Goal: Information Seeking & Learning: Learn about a topic

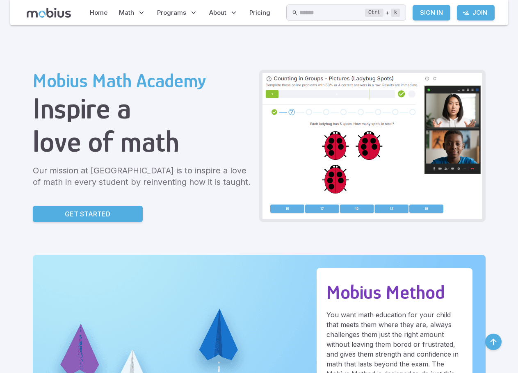
drag, startPoint x: 112, startPoint y: 209, endPoint x: 141, endPoint y: 76, distance: 135.9
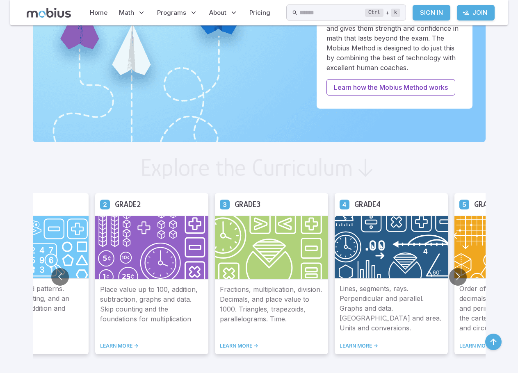
scroll to position [328, 0]
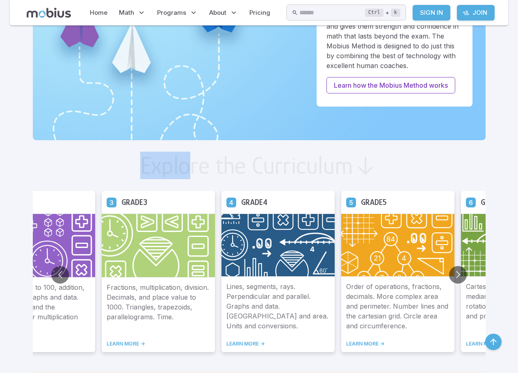
drag, startPoint x: 139, startPoint y: 162, endPoint x: 193, endPoint y: 163, distance: 54.5
click at [193, 163] on div "Explore the Curriculum" at bounding box center [259, 165] width 452 height 25
click at [193, 163] on h2 "Explore the Curriculum" at bounding box center [246, 165] width 213 height 25
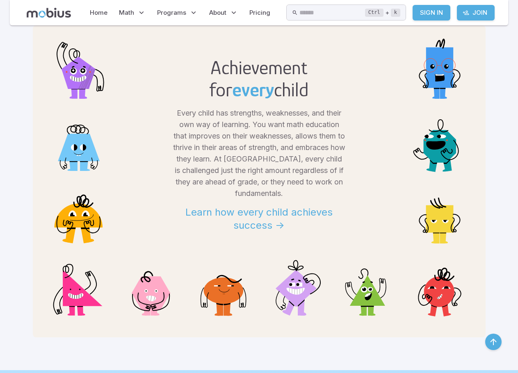
scroll to position [656, 0]
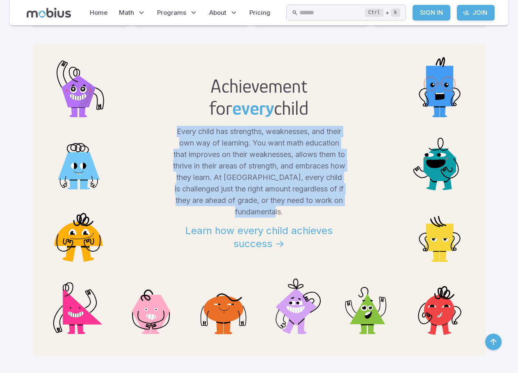
drag, startPoint x: 168, startPoint y: 134, endPoint x: 295, endPoint y: 210, distance: 147.7
click at [295, 210] on div "Every child has strengths, weaknesses, and their own way of learning. You want …" at bounding box center [259, 195] width 426 height 138
click at [295, 210] on p "Every child has strengths, weaknesses, and their own way of learning. You want …" at bounding box center [259, 172] width 172 height 92
drag, startPoint x: 302, startPoint y: 214, endPoint x: 164, endPoint y: 128, distance: 162.2
click at [164, 128] on div "Every child has strengths, weaknesses, and their own way of learning. You want …" at bounding box center [259, 195] width 426 height 138
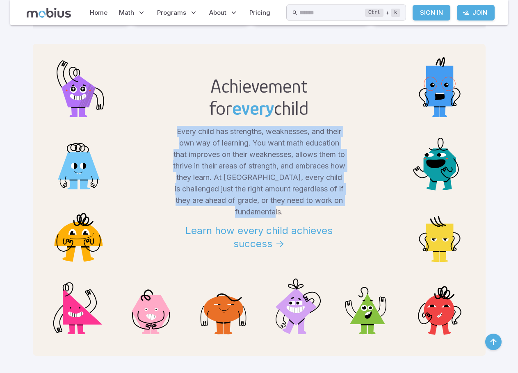
click at [164, 128] on div "Every child has strengths, weaknesses, and their own way of learning. You want …" at bounding box center [259, 195] width 426 height 138
drag, startPoint x: 164, startPoint y: 127, endPoint x: 309, endPoint y: 215, distance: 170.0
click at [313, 218] on div "Every child has strengths, weaknesses, and their own way of learning. You want …" at bounding box center [259, 195] width 426 height 138
click at [307, 214] on p "Every child has strengths, weaknesses, and their own way of learning. You want …" at bounding box center [259, 172] width 172 height 92
drag, startPoint x: 262, startPoint y: 194, endPoint x: 161, endPoint y: 127, distance: 121.8
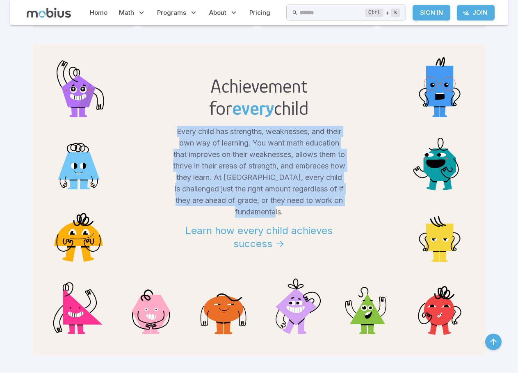
click at [161, 127] on div "Every child has strengths, weaknesses, and their own way of learning. You want …" at bounding box center [259, 195] width 426 height 138
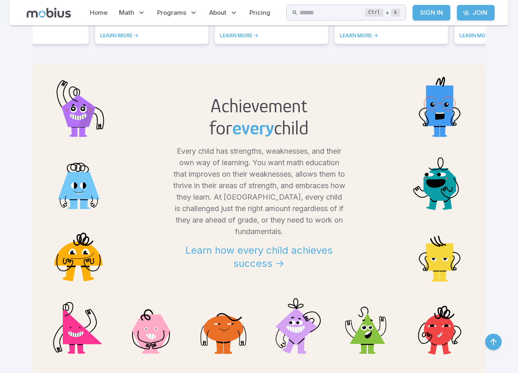
scroll to position [71, 0]
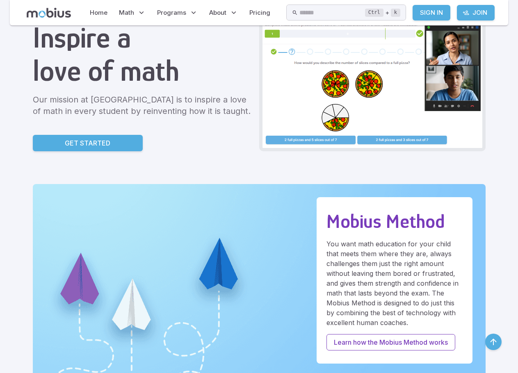
drag, startPoint x: 148, startPoint y: 180, endPoint x: 161, endPoint y: 52, distance: 128.5
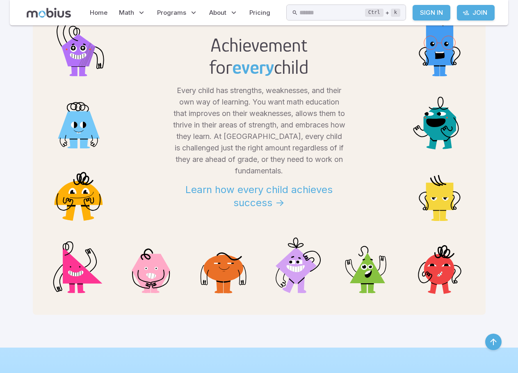
scroll to position [656, 0]
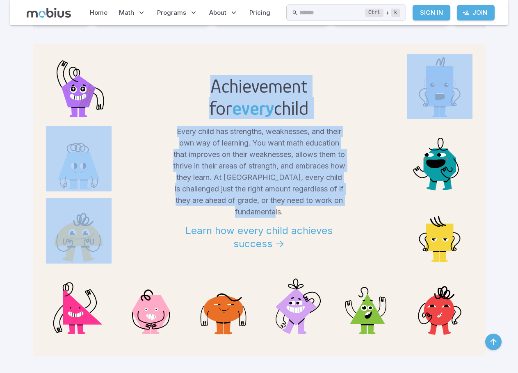
drag, startPoint x: 207, startPoint y: 83, endPoint x: 295, endPoint y: 210, distance: 154.1
click at [295, 210] on div "Achievement for every child Every child has strengths, weaknesses, and their ow…" at bounding box center [259, 200] width 452 height 312
click at [295, 209] on p "Every child has strengths, weaknesses, and their own way of learning. You want …" at bounding box center [259, 172] width 172 height 92
click at [297, 214] on p "Every child has strengths, weaknesses, and their own way of learning. You want …" at bounding box center [259, 172] width 172 height 92
click at [297, 213] on p "Every child has strengths, weaknesses, and their own way of learning. You want …" at bounding box center [259, 172] width 172 height 92
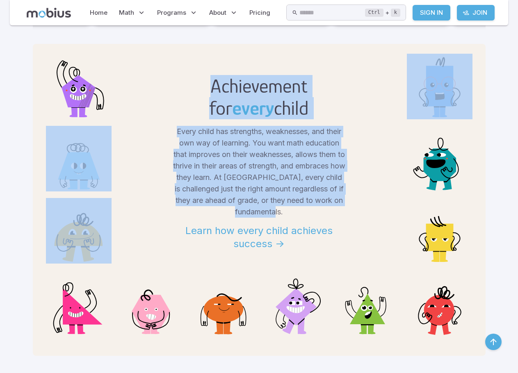
click at [256, 202] on p "Every child has strengths, weaknesses, and their own way of learning. You want …" at bounding box center [259, 172] width 172 height 92
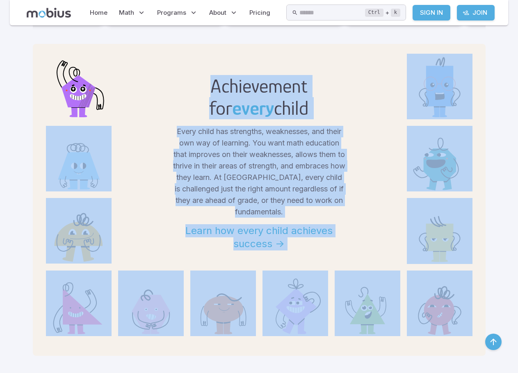
drag, startPoint x: 213, startPoint y: 84, endPoint x: 363, endPoint y: 239, distance: 215.9
click at [445, 304] on div "Achievement for every child Every child has strengths, weaknesses, and their ow…" at bounding box center [259, 200] width 452 height 312
click at [200, 114] on div "Achievement for every child" at bounding box center [259, 87] width 426 height 66
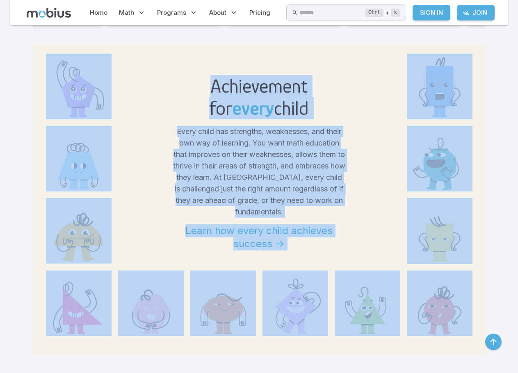
drag, startPoint x: 38, startPoint y: 60, endPoint x: 462, endPoint y: 328, distance: 502.1
click at [463, 330] on div "Achievement for every child Every child has strengths, weaknesses, and their ow…" at bounding box center [259, 200] width 452 height 312
click at [245, 165] on p "Every child has strengths, weaknesses, and their own way of learning. You want …" at bounding box center [259, 172] width 172 height 92
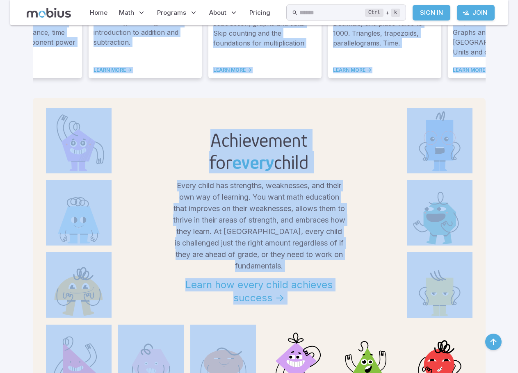
scroll to position [615, 0]
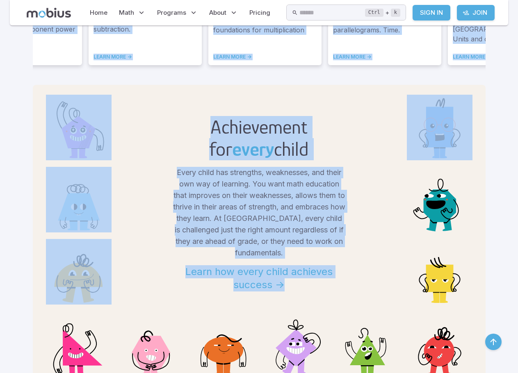
drag, startPoint x: 31, startPoint y: 79, endPoint x: 302, endPoint y: 291, distance: 344.2
click at [302, 291] on div "Every child has strengths, weaknesses, and their own way of learning. You want …" at bounding box center [259, 236] width 426 height 138
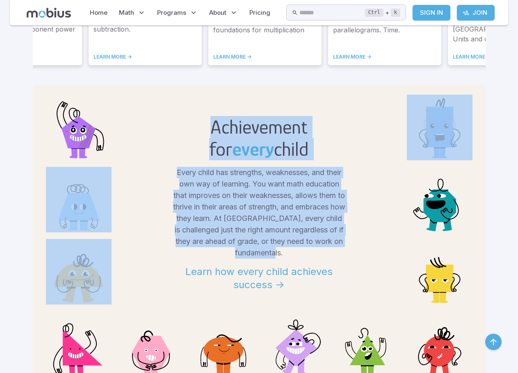
drag, startPoint x: 297, startPoint y: 257, endPoint x: 183, endPoint y: 127, distance: 173.1
click at [183, 127] on div "Achievement for every child Every child has strengths, weaknesses, and their ow…" at bounding box center [259, 241] width 452 height 312
click at [172, 128] on div "Achievement for every child" at bounding box center [259, 128] width 426 height 66
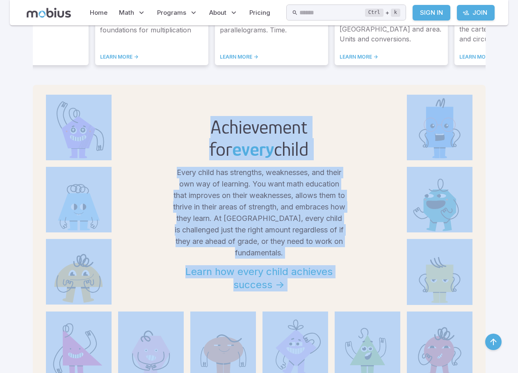
drag, startPoint x: 43, startPoint y: 99, endPoint x: 407, endPoint y: 336, distance: 435.1
click at [450, 361] on div "Achievement for every child Every child has strengths, weaknesses, and their ow…" at bounding box center [259, 241] width 452 height 312
click at [292, 239] on p "Every child has strengths, weaknesses, and their own way of learning. You want …" at bounding box center [259, 213] width 172 height 92
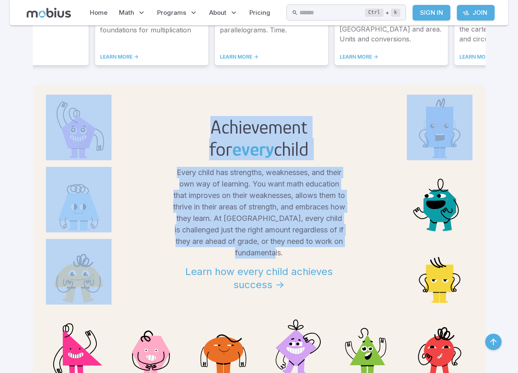
drag, startPoint x: 303, startPoint y: 252, endPoint x: 51, endPoint y: 94, distance: 297.4
click at [51, 94] on div "Achievement for every child Every child has strengths, weaknesses, and their ow…" at bounding box center [259, 241] width 452 height 312
click at [44, 90] on div "Achievement for every child Every child has strengths, weaknesses, and their ow…" at bounding box center [259, 241] width 452 height 312
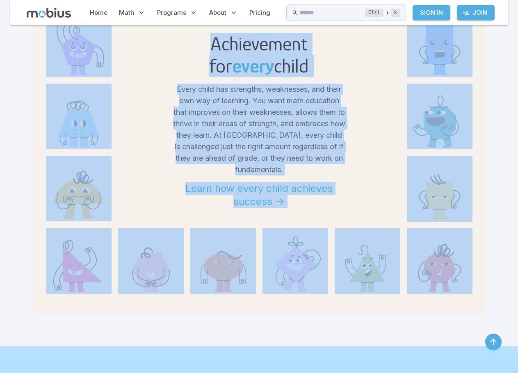
scroll to position [740, 0]
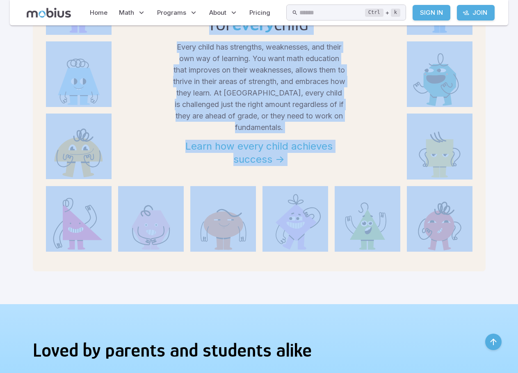
drag, startPoint x: 42, startPoint y: 89, endPoint x: 464, endPoint y: 250, distance: 451.8
click at [464, 250] on div "Achievement for every child Every child has strengths, weaknesses, and their ow…" at bounding box center [259, 115] width 452 height 312
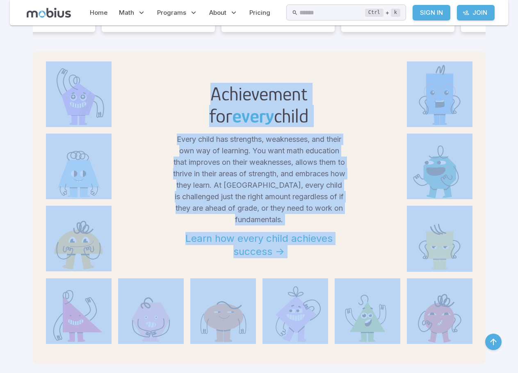
scroll to position [617, 0]
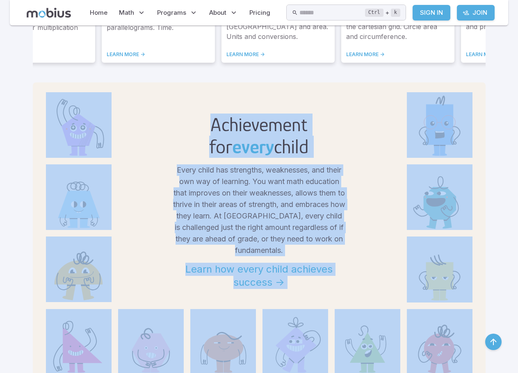
click at [191, 194] on p "Every child has strengths, weaknesses, and their own way of learning. You want …" at bounding box center [259, 210] width 172 height 92
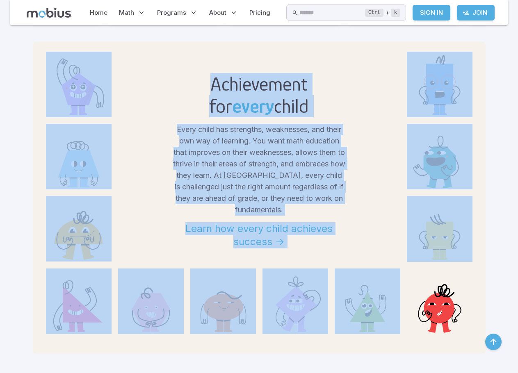
scroll to position [658, 0]
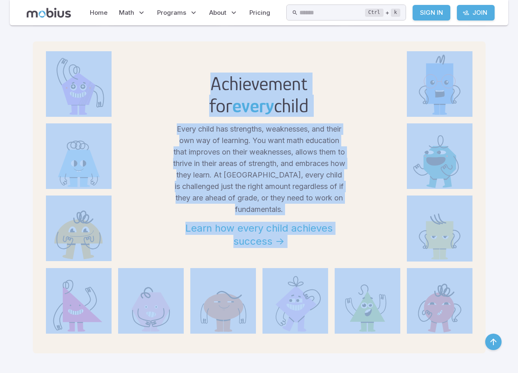
drag, startPoint x: 48, startPoint y: 91, endPoint x: 441, endPoint y: 300, distance: 445.1
click at [441, 299] on div "Achievement for every child Every child has strengths, weaknesses, and their ow…" at bounding box center [259, 197] width 452 height 312
click at [359, 239] on div "Every child has strengths, weaknesses, and their own way of learning. You want …" at bounding box center [259, 192] width 426 height 138
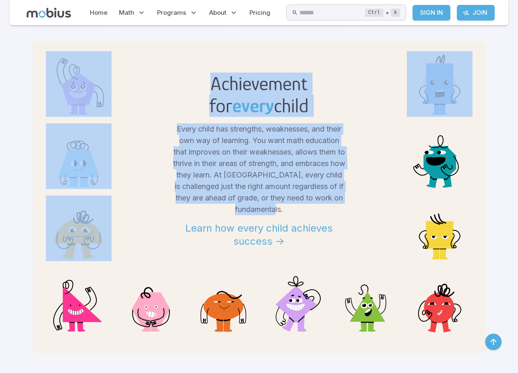
drag, startPoint x: 307, startPoint y: 211, endPoint x: 61, endPoint y: 52, distance: 293.1
click at [61, 52] on div "Achievement for every child Every child has strengths, weaknesses, and their ow…" at bounding box center [259, 197] width 452 height 312
click at [134, 84] on div "Achievement for every child" at bounding box center [259, 84] width 426 height 66
drag, startPoint x: 262, startPoint y: 180, endPoint x: 106, endPoint y: 74, distance: 188.7
click at [50, 60] on div "Achievement for every child Every child has strengths, weaknesses, and their ow…" at bounding box center [259, 197] width 452 height 312
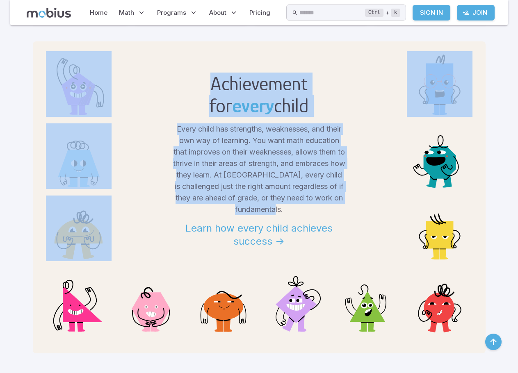
click at [152, 78] on div "Achievement for every child" at bounding box center [259, 84] width 426 height 66
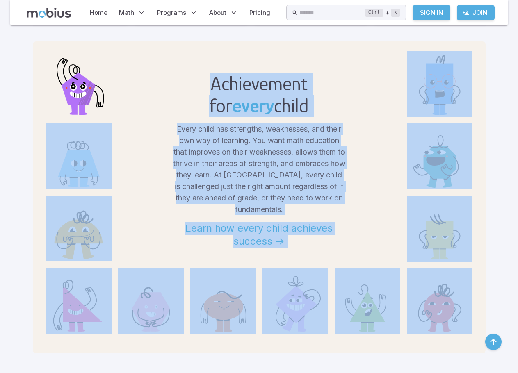
drag, startPoint x: 205, startPoint y: 77, endPoint x: 339, endPoint y: 230, distance: 202.8
click at [463, 307] on div "Achievement for every child Every child has strengths, weaknesses, and their ow…" at bounding box center [259, 197] width 452 height 312
click at [95, 80] on img at bounding box center [79, 84] width 66 height 66
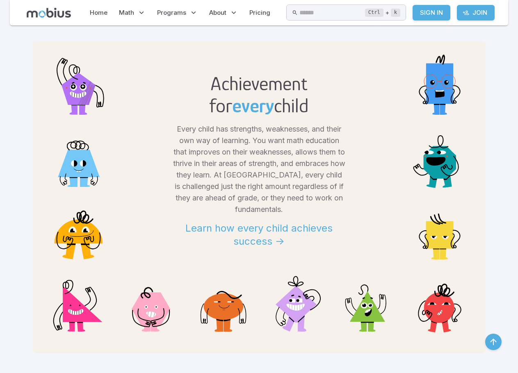
click at [44, 49] on div "Achievement for every child Every child has strengths, weaknesses, and their ow…" at bounding box center [259, 197] width 452 height 312
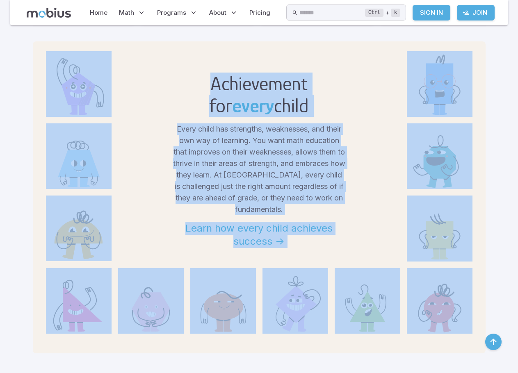
drag, startPoint x: 43, startPoint y: 50, endPoint x: 463, endPoint y: 312, distance: 494.7
click at [466, 315] on div "Achievement for every child Every child has strengths, weaknesses, and their ow…" at bounding box center [259, 197] width 452 height 312
click at [202, 145] on p "Every child has strengths, weaknesses, and their own way of learning. You want …" at bounding box center [259, 169] width 172 height 92
drag, startPoint x: 41, startPoint y: 63, endPoint x: 391, endPoint y: 254, distance: 398.3
click at [467, 311] on div "Achievement for every child Every child has strengths, weaknesses, and their ow…" at bounding box center [259, 197] width 452 height 312
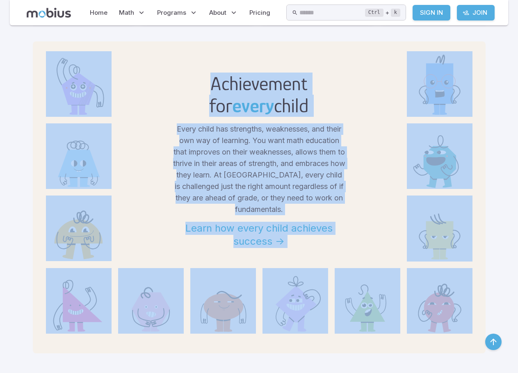
click at [239, 161] on p "Every child has strengths, weaknesses, and their own way of learning. You want …" at bounding box center [259, 169] width 172 height 92
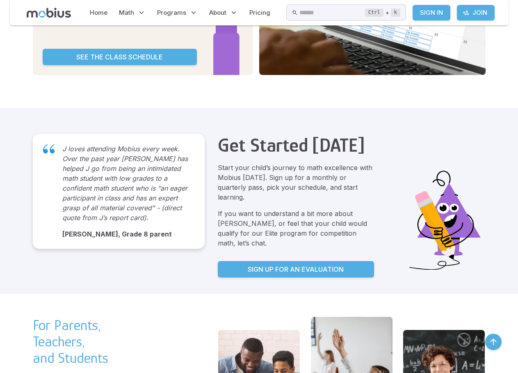
scroll to position [1478, 0]
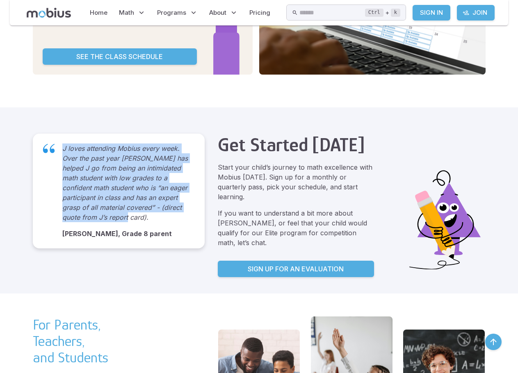
drag, startPoint x: 152, startPoint y: 210, endPoint x: 59, endPoint y: 132, distance: 120.7
click at [59, 134] on div "J loves attending Mobius every week. Over the past year [PERSON_NAME] has helpe…" at bounding box center [119, 191] width 172 height 115
click at [64, 162] on p "J loves attending Mobius every week. Over the past year [PERSON_NAME] has helpe…" at bounding box center [125, 182] width 126 height 79
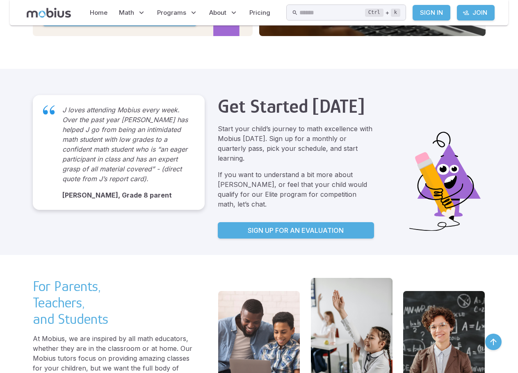
scroll to position [1601, 0]
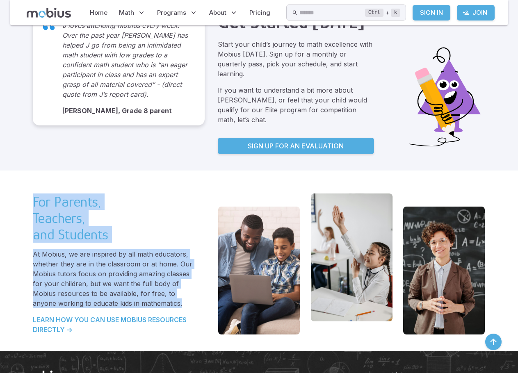
drag, startPoint x: 30, startPoint y: 172, endPoint x: 185, endPoint y: 282, distance: 189.9
click at [185, 282] on div "For Parents, Teachers, and Students At Mobius, we are inspired by all math educ…" at bounding box center [259, 267] width 472 height 167
click at [144, 257] on p "At Mobius, we are inspired by all math educators, whether they are in the class…" at bounding box center [114, 278] width 162 height 59
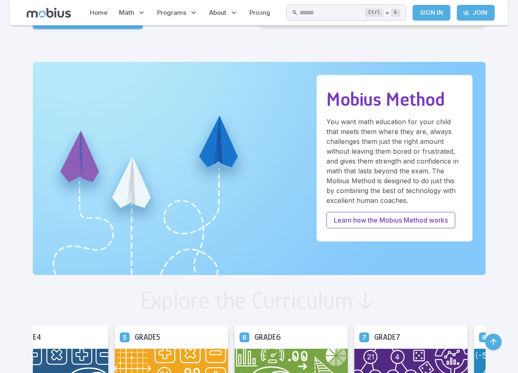
scroll to position [0, 0]
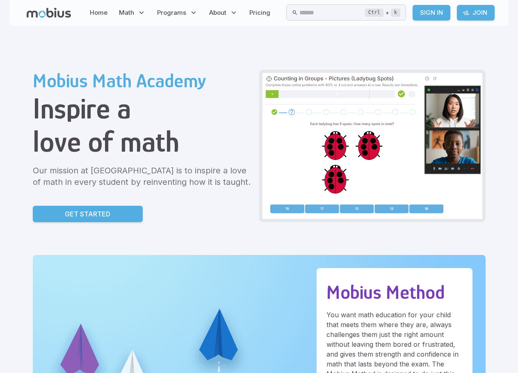
drag, startPoint x: 130, startPoint y: 315, endPoint x: 124, endPoint y: 132, distance: 182.9
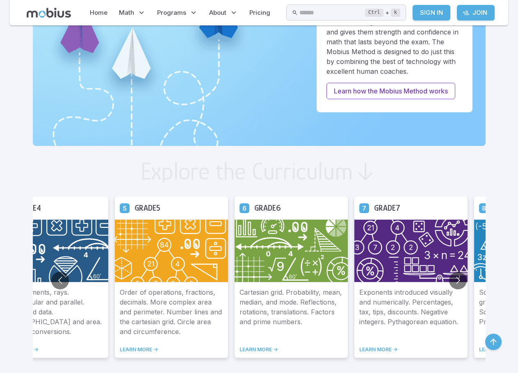
scroll to position [328, 0]
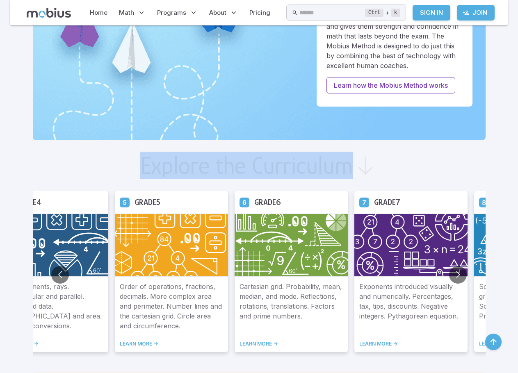
drag, startPoint x: 136, startPoint y: 164, endPoint x: 434, endPoint y: 174, distance: 298.5
click at [440, 176] on div "Explore the Curriculum" at bounding box center [259, 165] width 452 height 25
click at [416, 169] on div "Explore the Curriculum" at bounding box center [259, 165] width 452 height 25
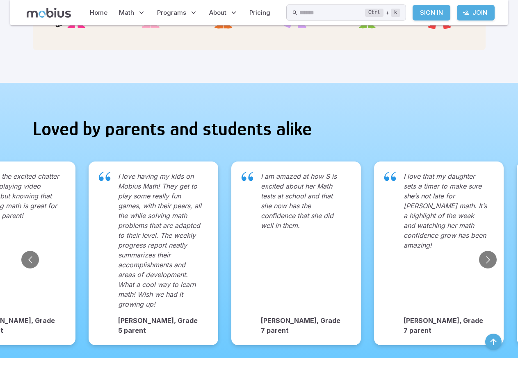
scroll to position [984, 0]
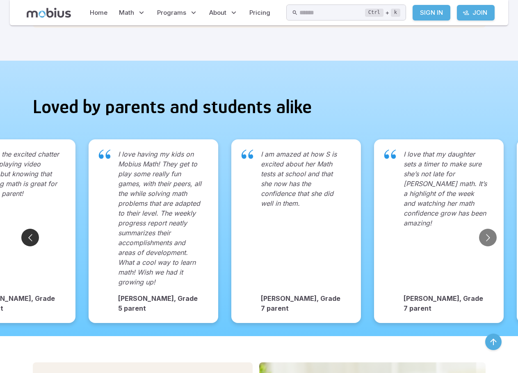
click at [30, 234] on button "Go to previous slide" at bounding box center [30, 238] width 18 height 18
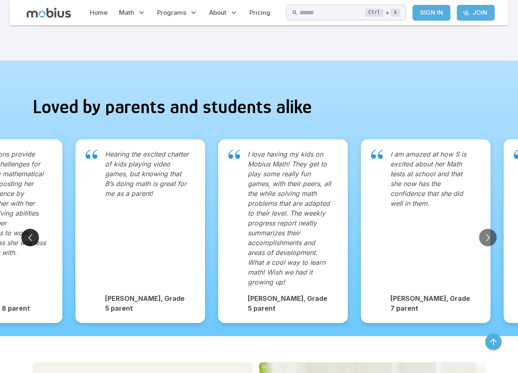
click at [30, 234] on button "Go to previous slide" at bounding box center [30, 238] width 18 height 18
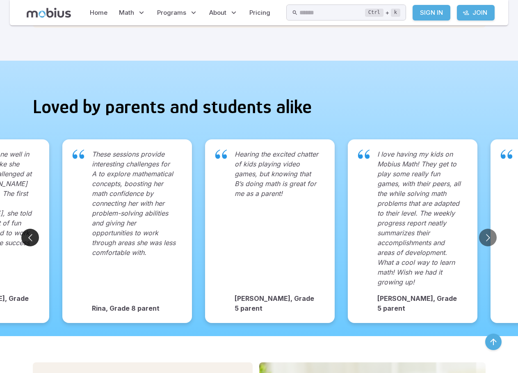
click at [30, 234] on button "Go to previous slide" at bounding box center [30, 238] width 18 height 18
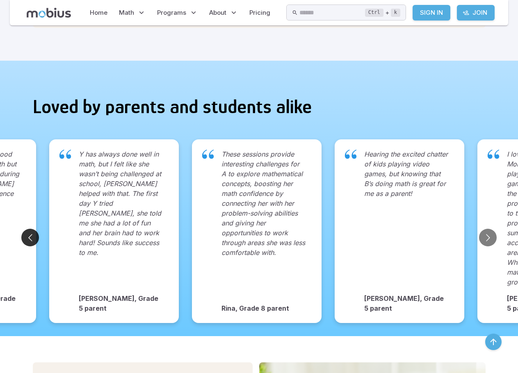
click at [30, 234] on button "Go to previous slide" at bounding box center [30, 238] width 18 height 18
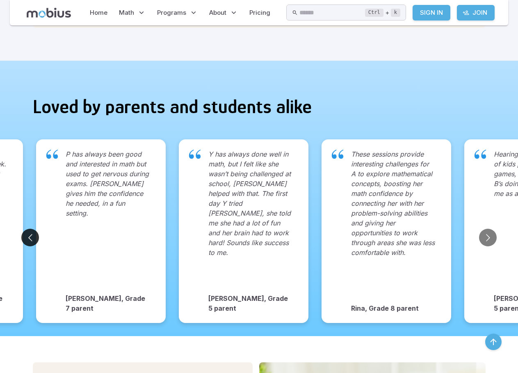
click at [30, 234] on button "Go to previous slide" at bounding box center [30, 238] width 18 height 18
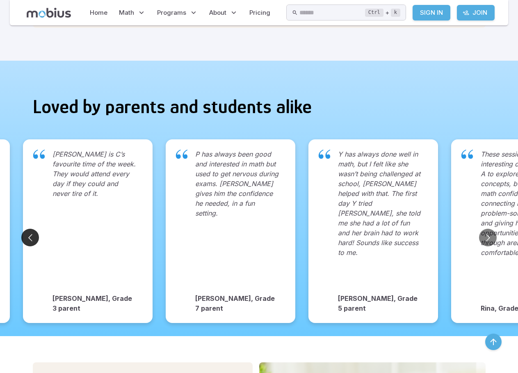
click at [30, 234] on button "Go to previous slide" at bounding box center [30, 238] width 18 height 18
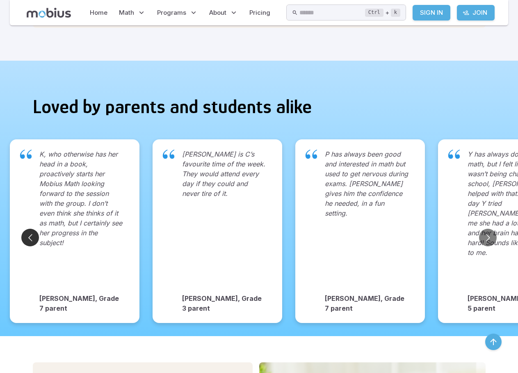
click at [30, 234] on button "Go to previous slide" at bounding box center [30, 238] width 18 height 18
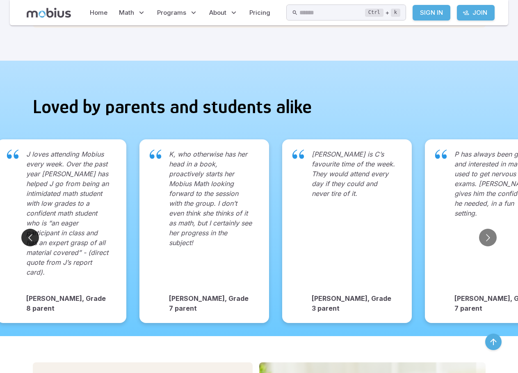
click at [30, 234] on button "Go to previous slide" at bounding box center [30, 238] width 18 height 18
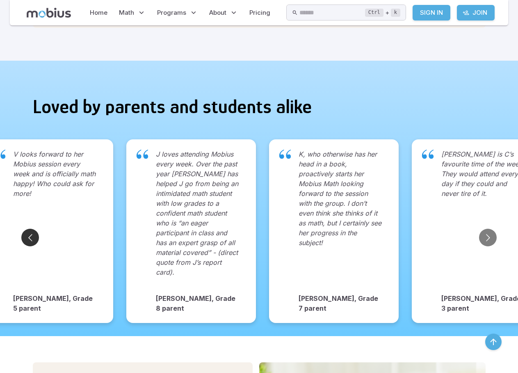
click at [30, 234] on button "Go to previous slide" at bounding box center [30, 238] width 18 height 18
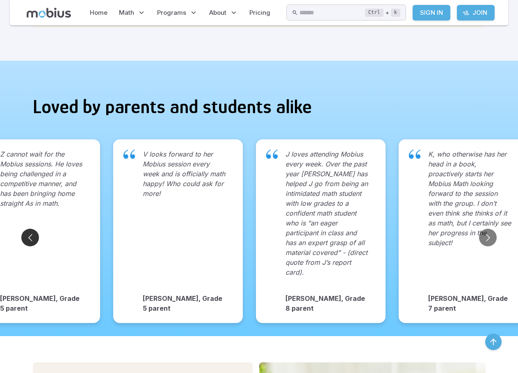
click at [30, 234] on button "Go to previous slide" at bounding box center [30, 238] width 18 height 18
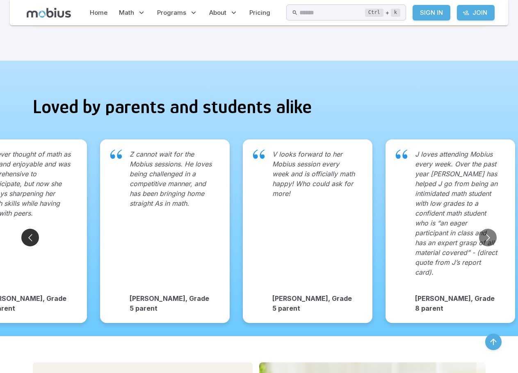
click at [30, 234] on button "Go to previous slide" at bounding box center [30, 238] width 18 height 18
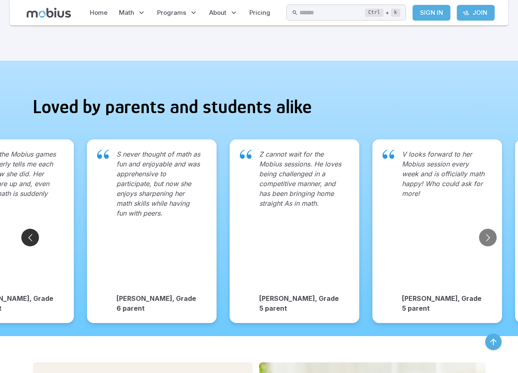
click at [30, 234] on button "Go to previous slide" at bounding box center [30, 238] width 18 height 18
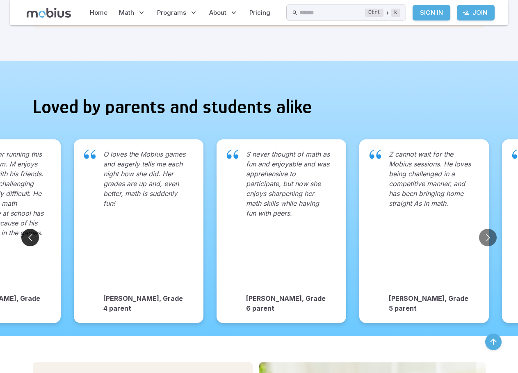
click at [30, 234] on button "Go to previous slide" at bounding box center [30, 238] width 18 height 18
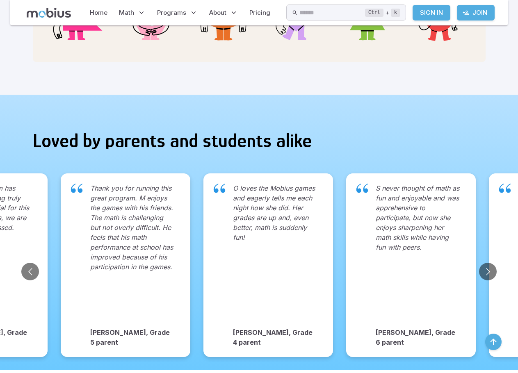
scroll to position [943, 0]
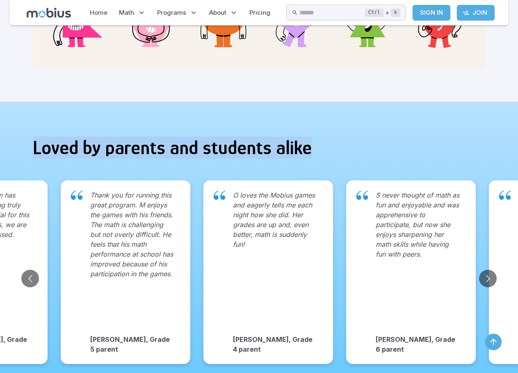
drag, startPoint x: 30, startPoint y: 143, endPoint x: 350, endPoint y: 166, distance: 320.9
click at [350, 166] on div "Loved by parents and students alike" at bounding box center [259, 147] width 472 height 39
click at [337, 159] on div "Loved by parents and students alike" at bounding box center [259, 147] width 472 height 39
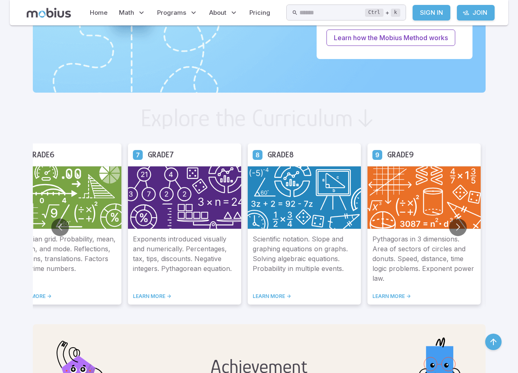
scroll to position [369, 0]
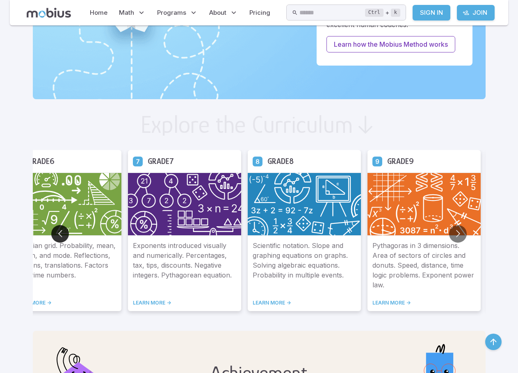
click at [61, 236] on button "Go to previous slide" at bounding box center [60, 234] width 18 height 18
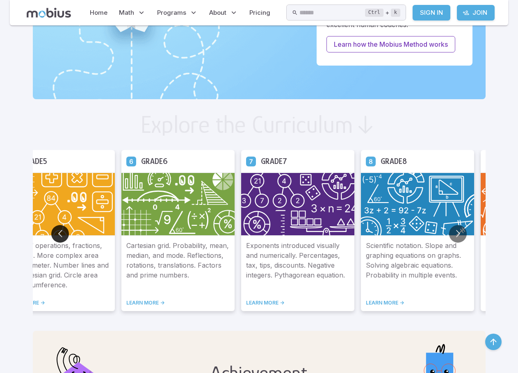
click at [61, 230] on button "Go to previous slide" at bounding box center [60, 234] width 18 height 18
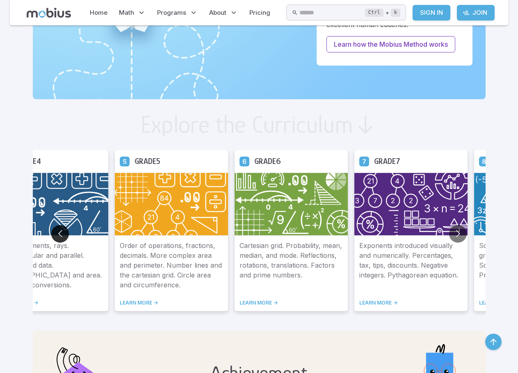
click at [61, 230] on button "Go to previous slide" at bounding box center [60, 234] width 18 height 18
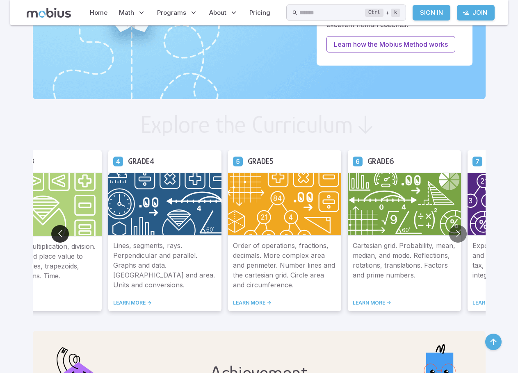
click at [61, 230] on button "Go to previous slide" at bounding box center [60, 234] width 18 height 18
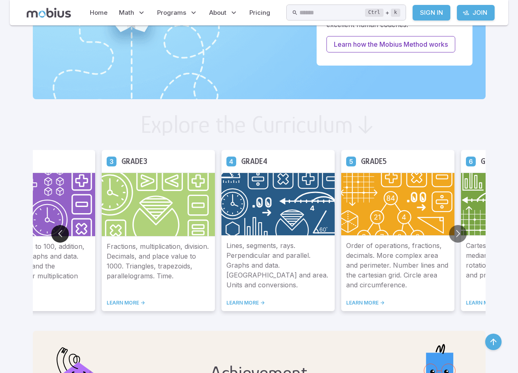
click at [61, 230] on button "Go to previous slide" at bounding box center [60, 234] width 18 height 18
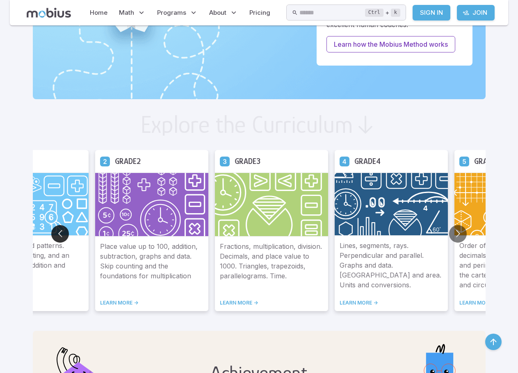
click at [61, 230] on button "Go to previous slide" at bounding box center [60, 234] width 18 height 18
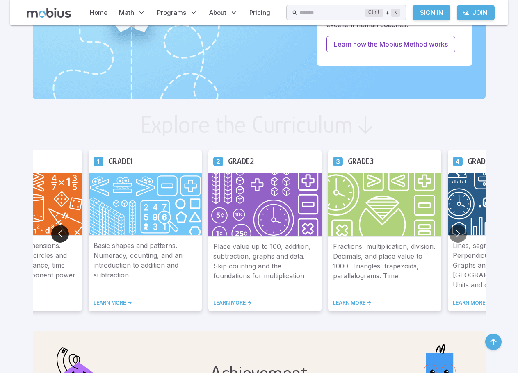
click at [61, 230] on button "Go to previous slide" at bounding box center [60, 234] width 18 height 18
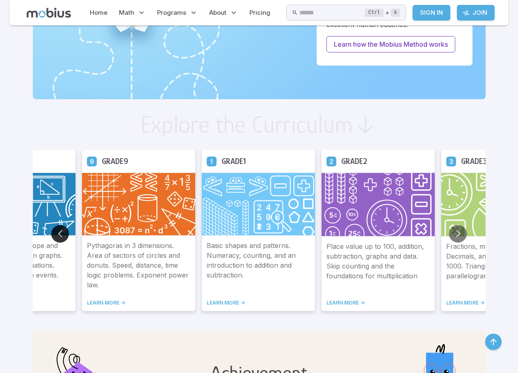
click at [61, 231] on button "Go to previous slide" at bounding box center [60, 234] width 18 height 18
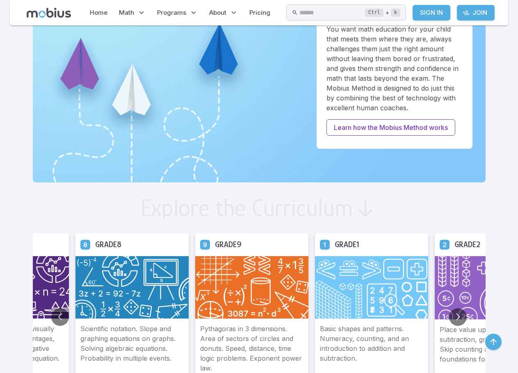
scroll to position [246, 0]
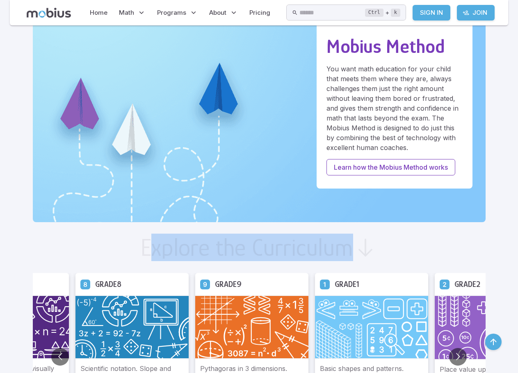
drag, startPoint x: 148, startPoint y: 247, endPoint x: 365, endPoint y: 252, distance: 216.9
click at [365, 252] on div "Explore the Curriculum" at bounding box center [259, 247] width 452 height 25
click at [354, 250] on icon at bounding box center [365, 247] width 25 height 25
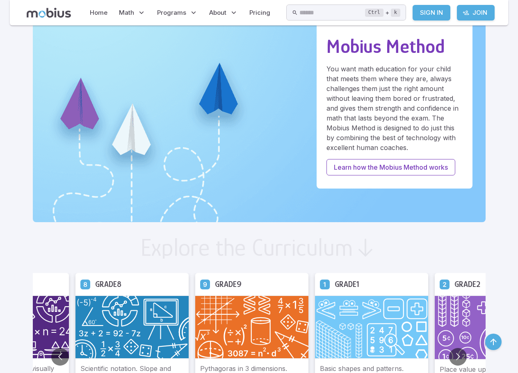
click at [312, 247] on h2 "Explore the Curriculum" at bounding box center [246, 247] width 213 height 25
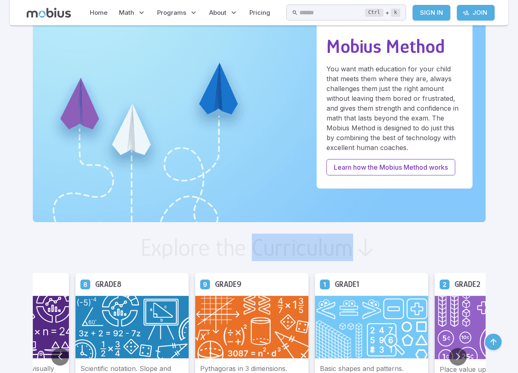
click at [312, 247] on h2 "Explore the Curriculum" at bounding box center [246, 247] width 213 height 25
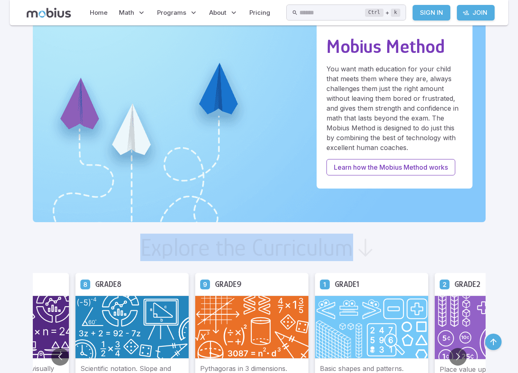
click at [312, 247] on h2 "Explore the Curriculum" at bounding box center [246, 247] width 213 height 25
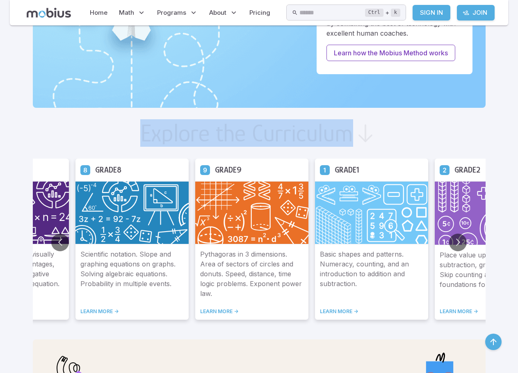
scroll to position [369, 0]
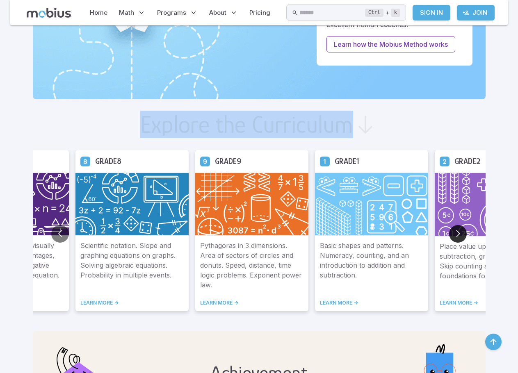
click at [458, 231] on button "Go to next slide" at bounding box center [458, 234] width 18 height 18
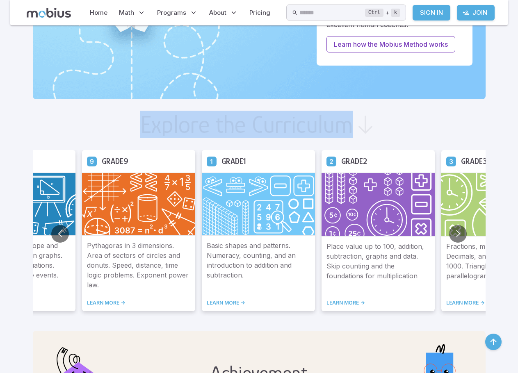
click at [188, 127] on h2 "Explore the Curriculum" at bounding box center [246, 124] width 213 height 25
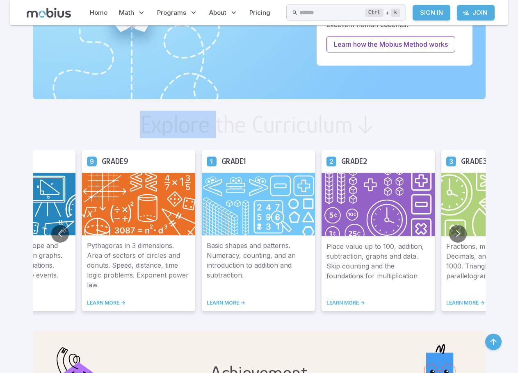
click at [188, 127] on h2 "Explore the Curriculum" at bounding box center [246, 124] width 213 height 25
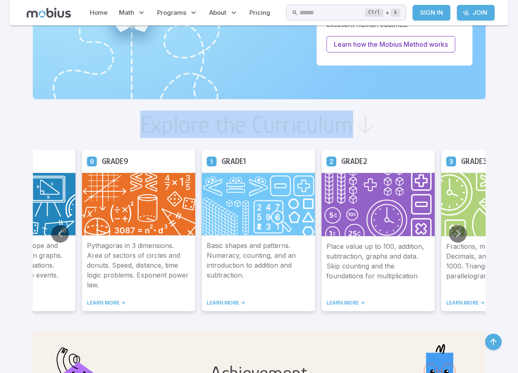
click at [188, 127] on h2 "Explore the Curriculum" at bounding box center [246, 124] width 213 height 25
click at [193, 129] on h2 "Explore the Curriculum" at bounding box center [246, 124] width 213 height 25
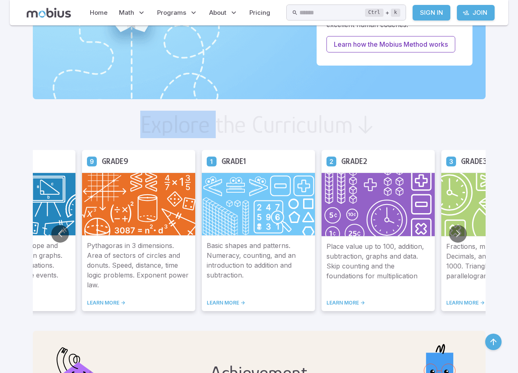
click at [193, 129] on h2 "Explore the Curriculum" at bounding box center [246, 124] width 213 height 25
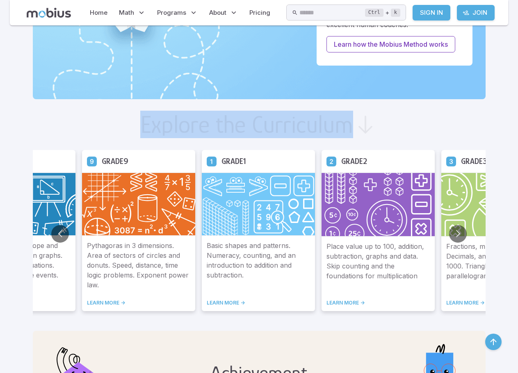
click at [193, 129] on h2 "Explore the Curriculum" at bounding box center [246, 124] width 213 height 25
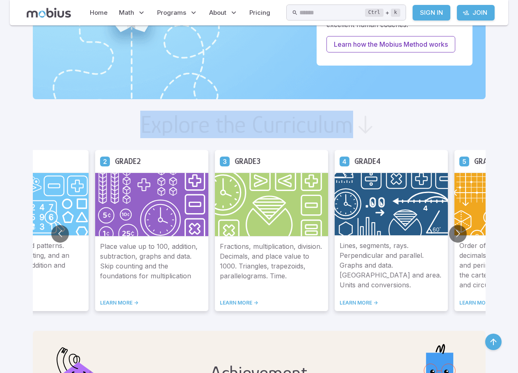
click at [193, 129] on h2 "Explore the Curriculum" at bounding box center [246, 124] width 213 height 25
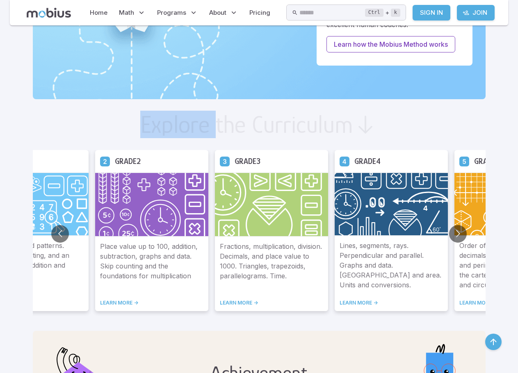
click at [193, 129] on h2 "Explore the Curriculum" at bounding box center [246, 124] width 213 height 25
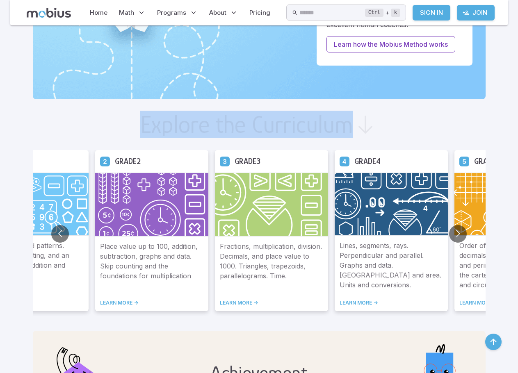
click at [193, 129] on h2 "Explore the Curriculum" at bounding box center [246, 124] width 213 height 25
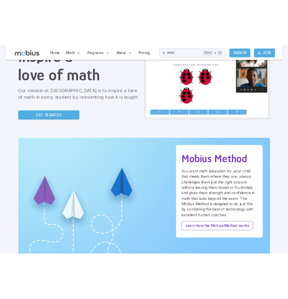
scroll to position [82, 0]
